Goal: Find specific page/section: Find specific page/section

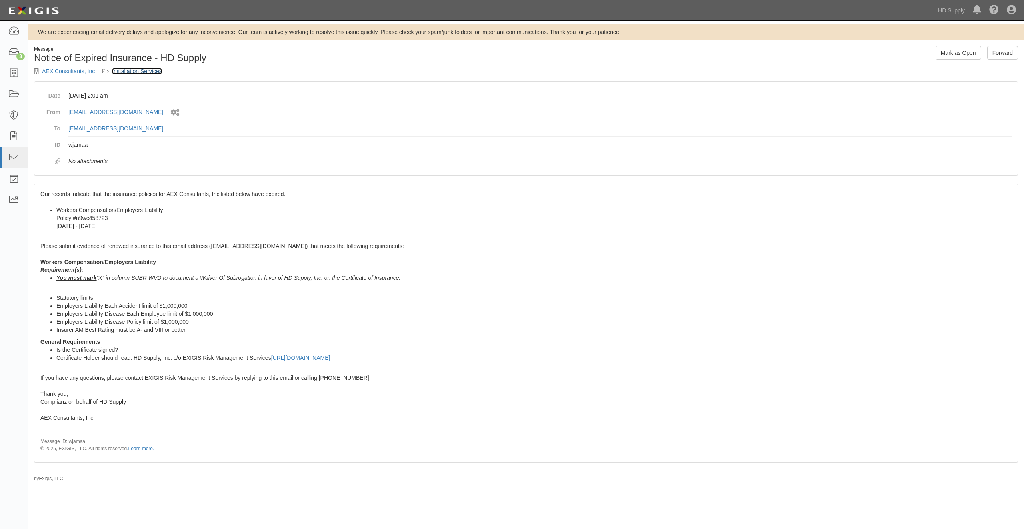
click at [130, 70] on link "Installation Services" at bounding box center [137, 71] width 50 height 6
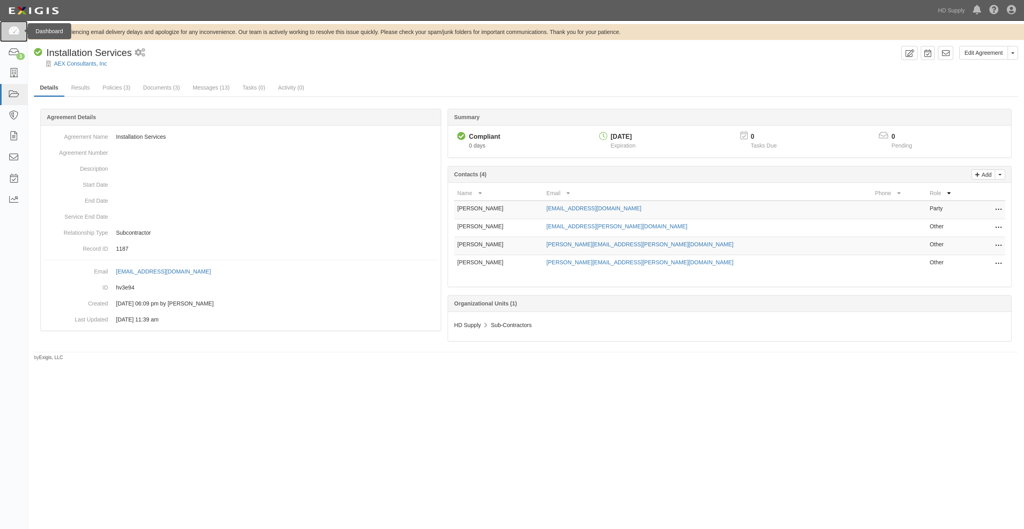
click at [18, 32] on icon at bounding box center [13, 31] width 11 height 9
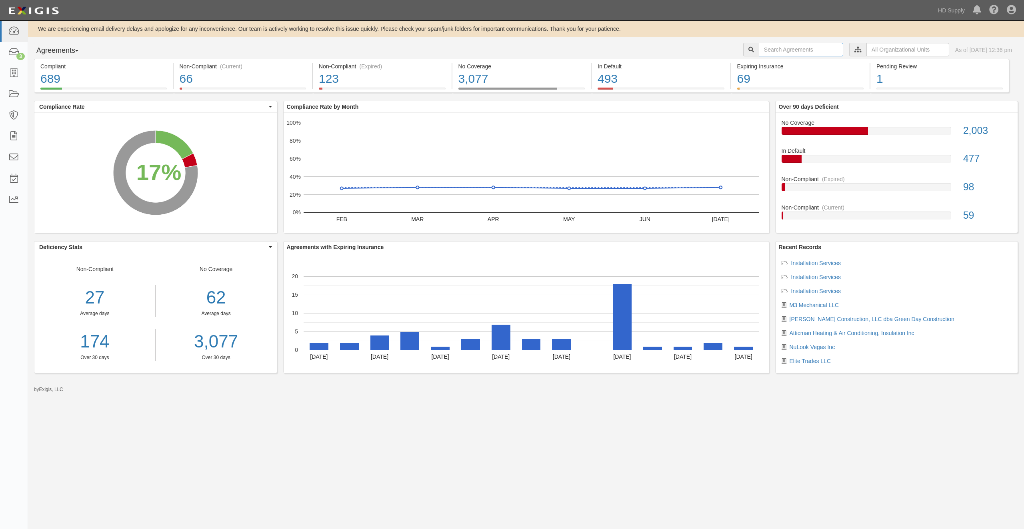
click at [774, 48] on input "text" at bounding box center [801, 50] width 84 height 14
type input "s"
type input "aex"
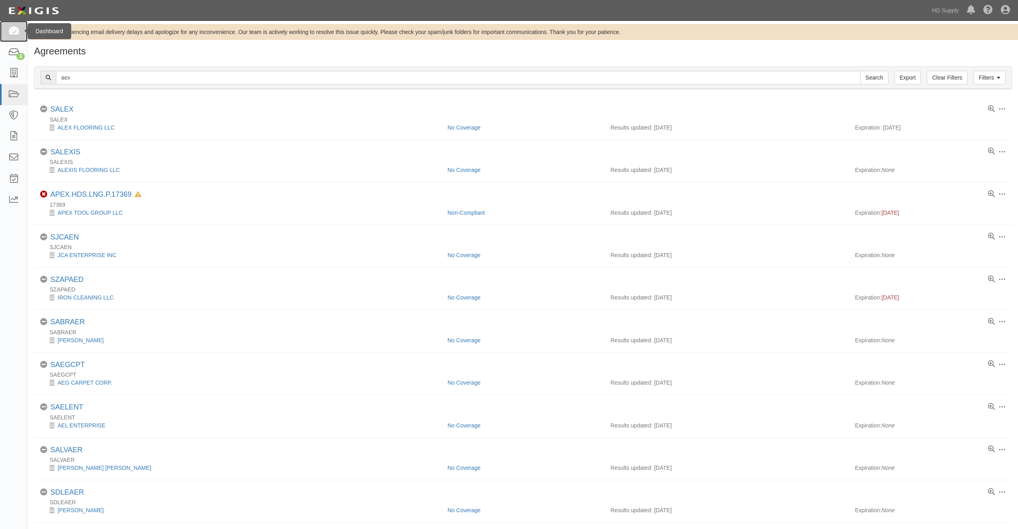
click at [15, 30] on icon at bounding box center [13, 31] width 11 height 9
click at [16, 30] on icon at bounding box center [13, 31] width 11 height 9
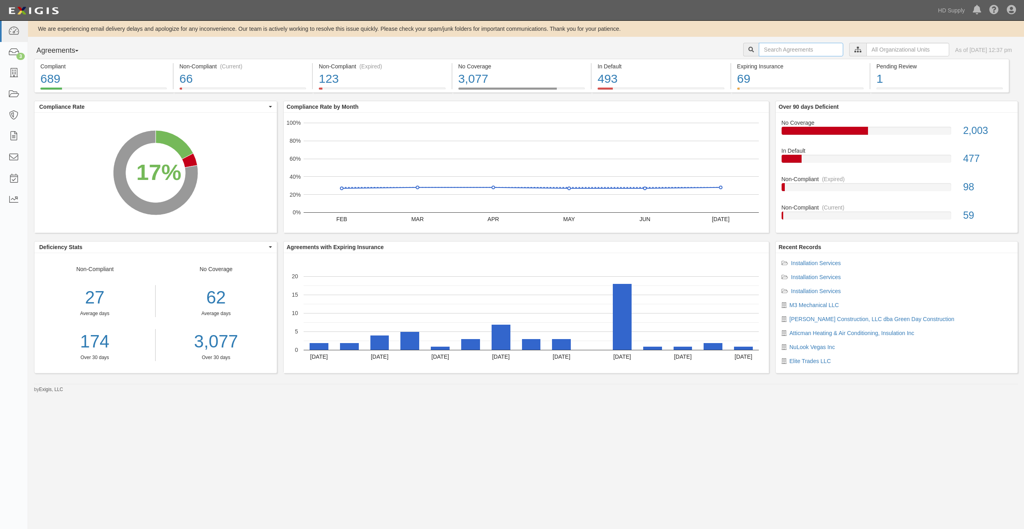
click at [792, 49] on input "text" at bounding box center [801, 50] width 84 height 14
paste input "AEX CONSULTANTS INC"
type input "AEX CONSULTANTS INC"
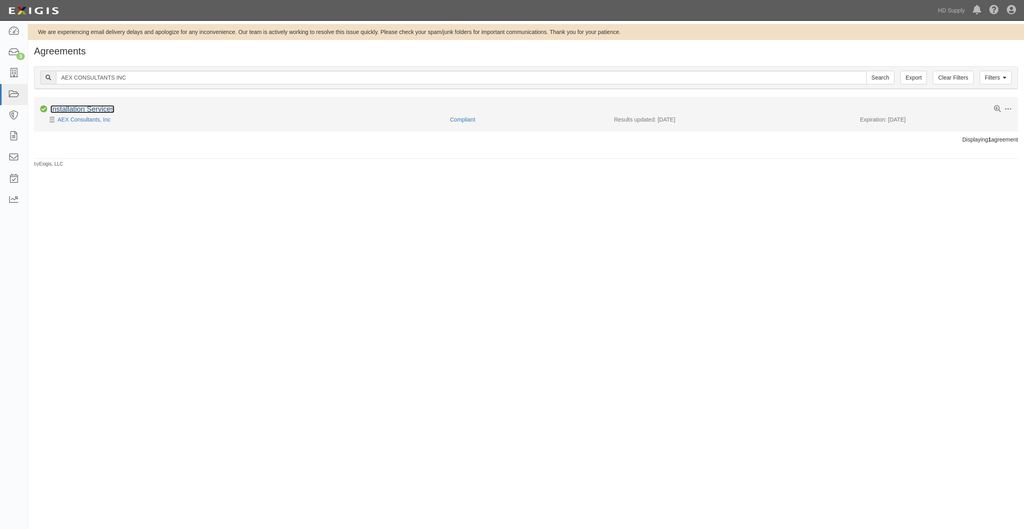
click at [88, 109] on link "Installation Services" at bounding box center [82, 109] width 64 height 8
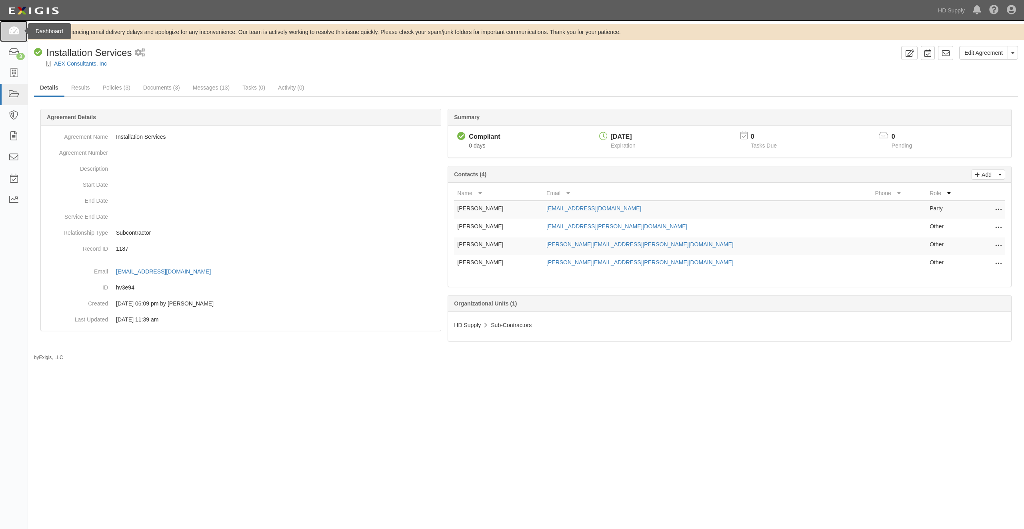
click at [17, 30] on icon at bounding box center [13, 31] width 11 height 9
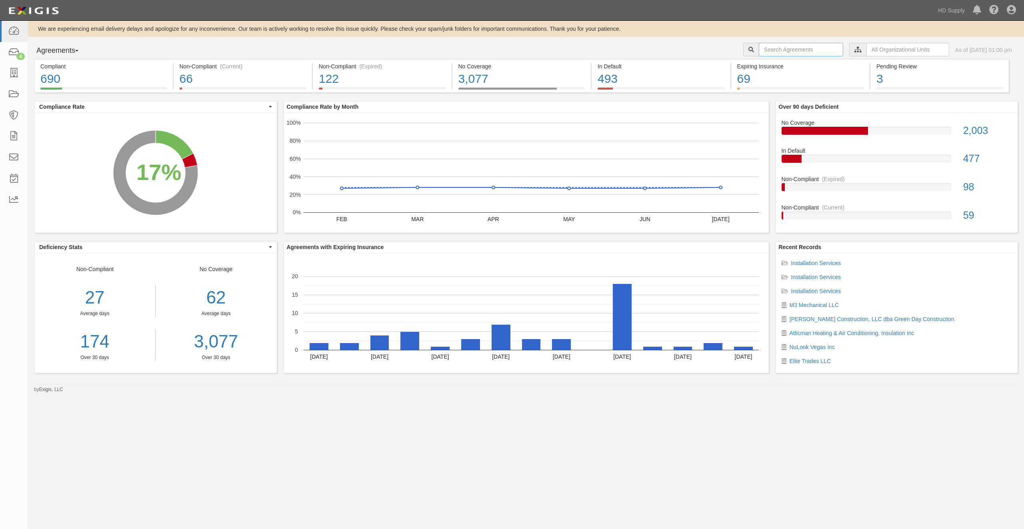
click at [774, 48] on input "text" at bounding box center [801, 50] width 84 height 14
type input "Alpine Cleaning & Restoration"
